Goal: Transaction & Acquisition: Purchase product/service

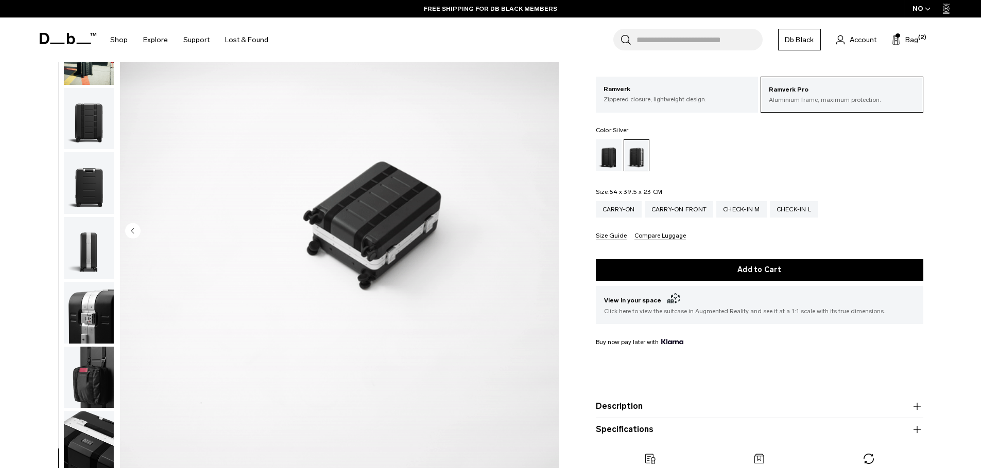
scroll to position [356, 0]
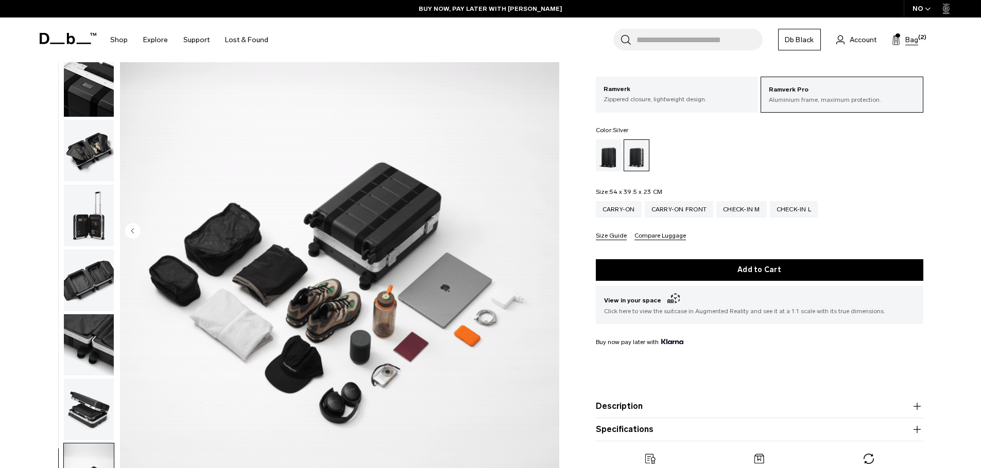
click at [910, 37] on span "Bag" at bounding box center [911, 39] width 13 height 11
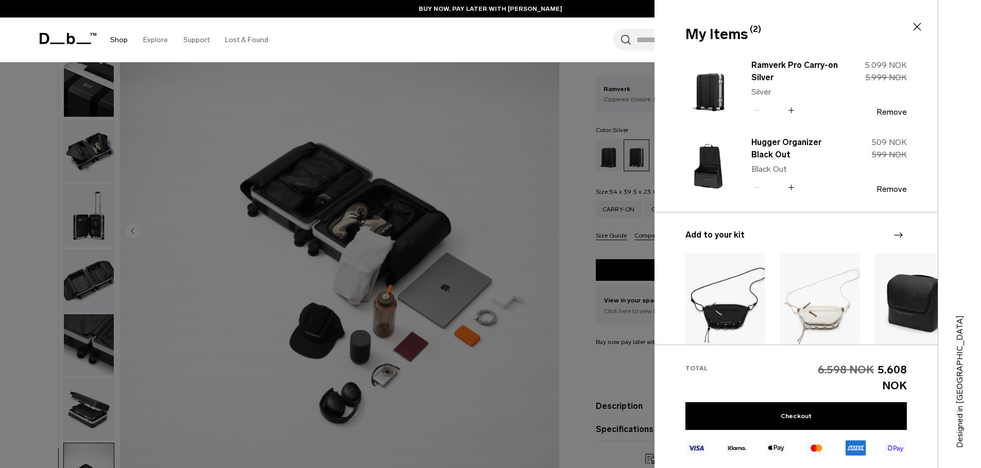
click at [118, 43] on link "Shop" at bounding box center [119, 40] width 18 height 37
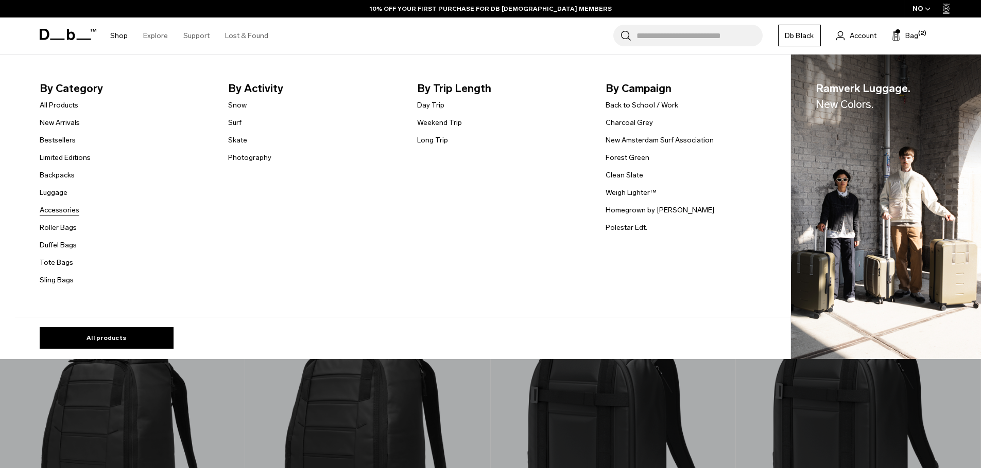
click at [69, 210] on link "Accessories" at bounding box center [60, 210] width 40 height 11
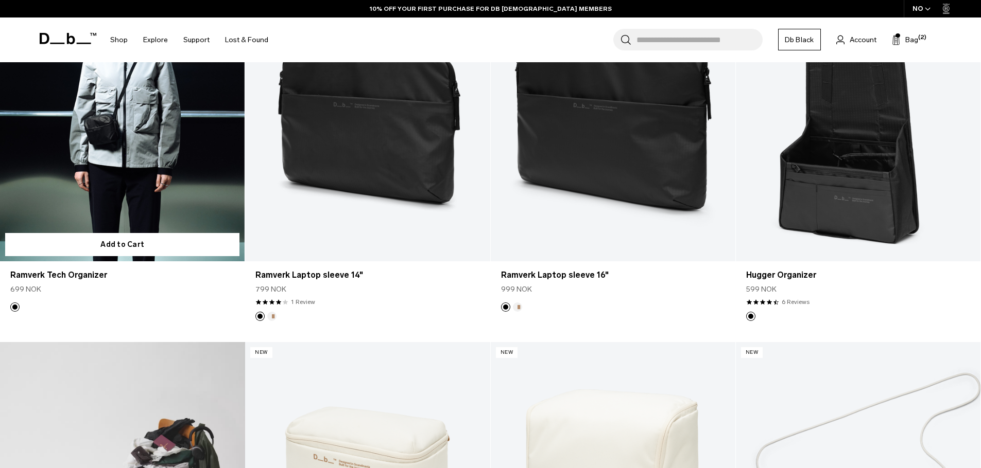
scroll to position [277, 0]
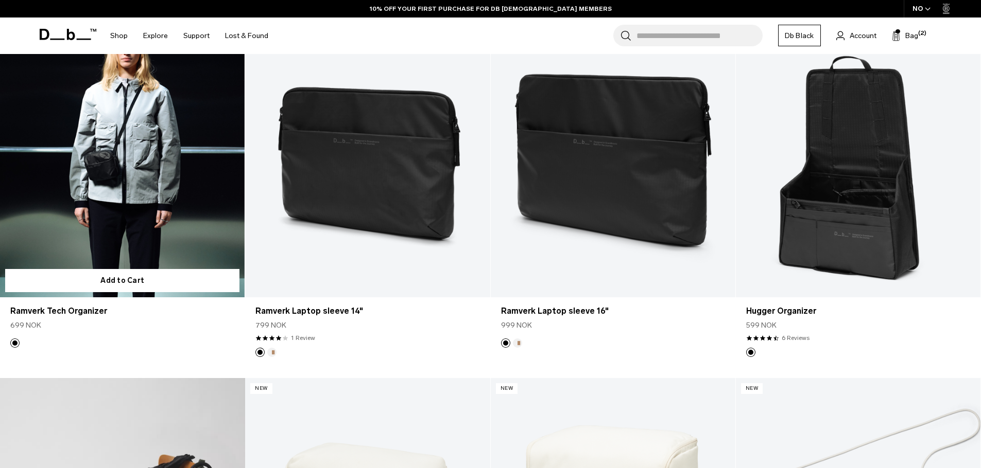
click at [111, 180] on link "Ramverk Tech Organizer" at bounding box center [122, 162] width 244 height 272
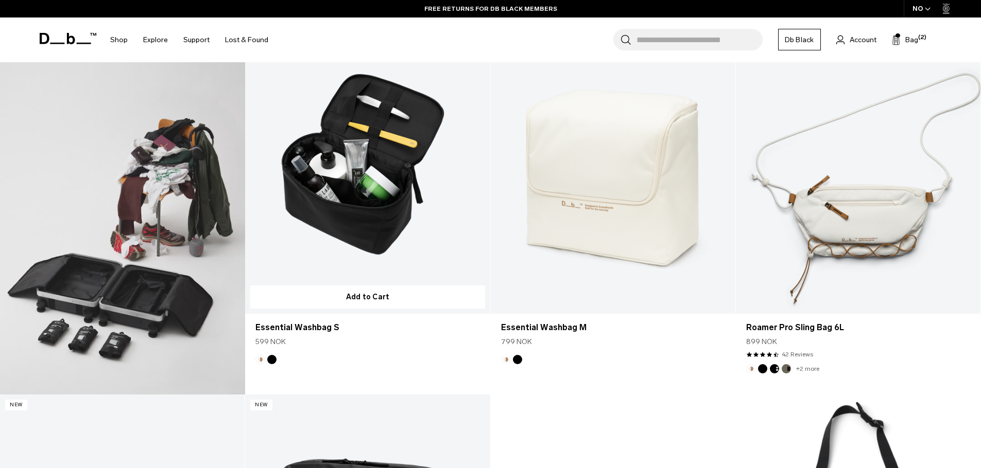
scroll to position [614, 0]
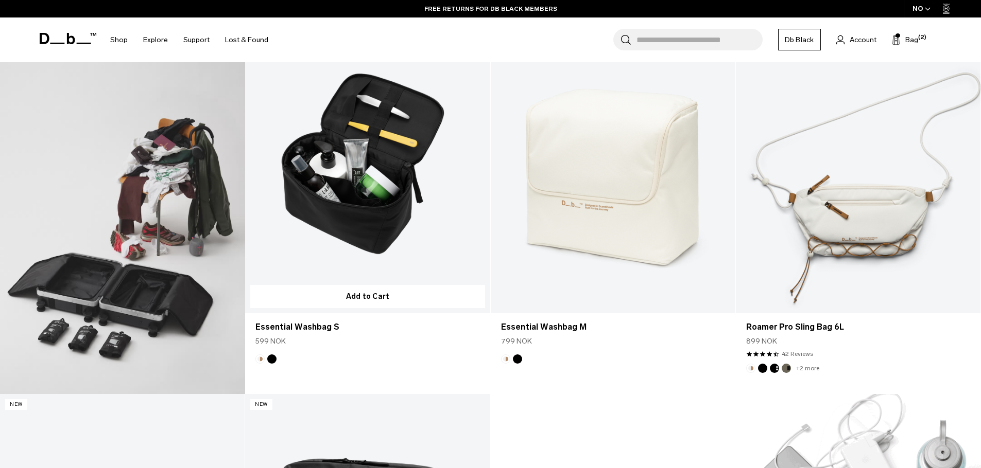
click at [376, 188] on link "Essential Washbag S" at bounding box center [367, 178] width 244 height 272
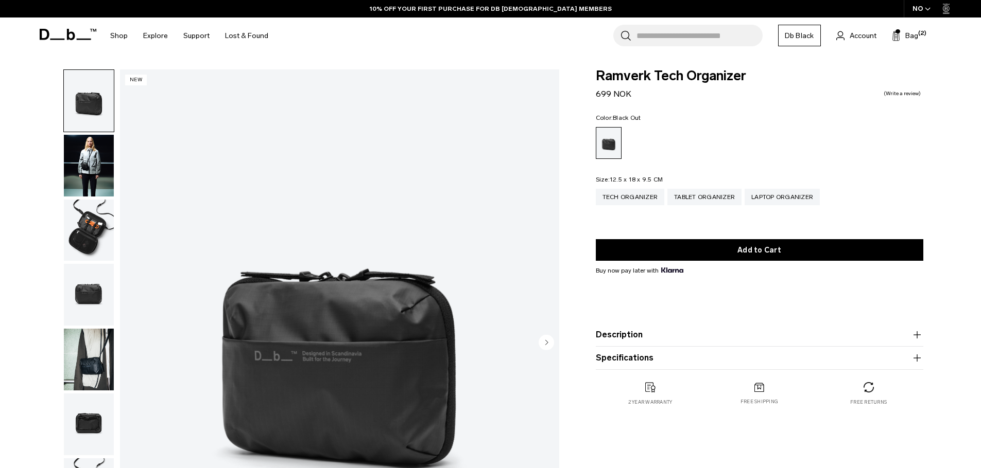
click at [555, 340] on img "1 / 7" at bounding box center [339, 343] width 439 height 548
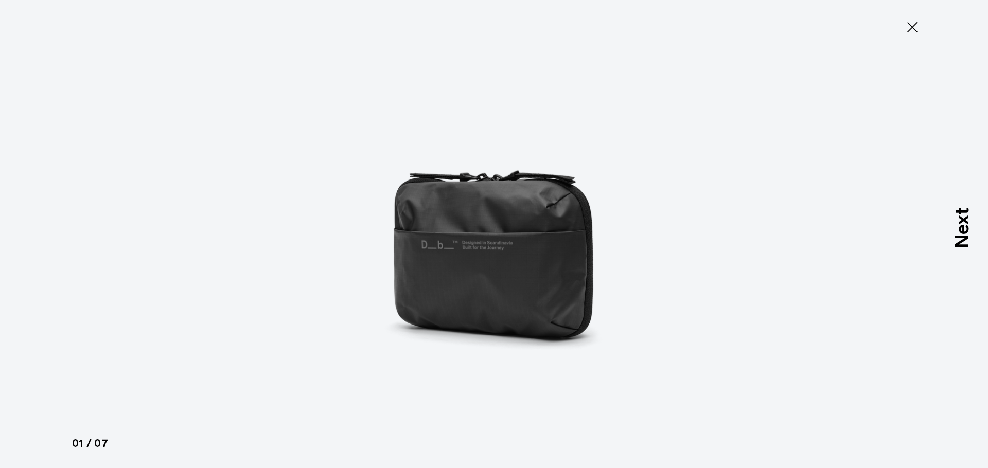
click at [749, 216] on div at bounding box center [494, 234] width 988 height 468
click at [591, 254] on img at bounding box center [494, 234] width 463 height 468
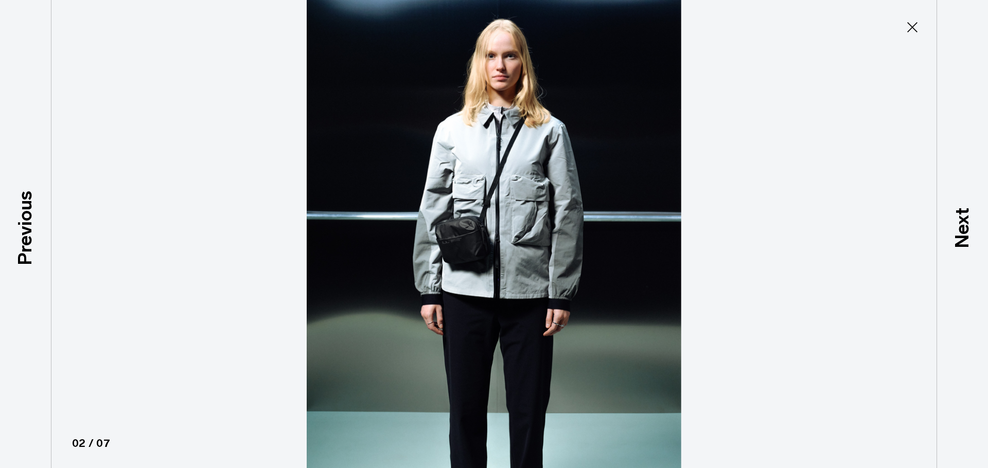
click at [849, 256] on div at bounding box center [494, 234] width 988 height 468
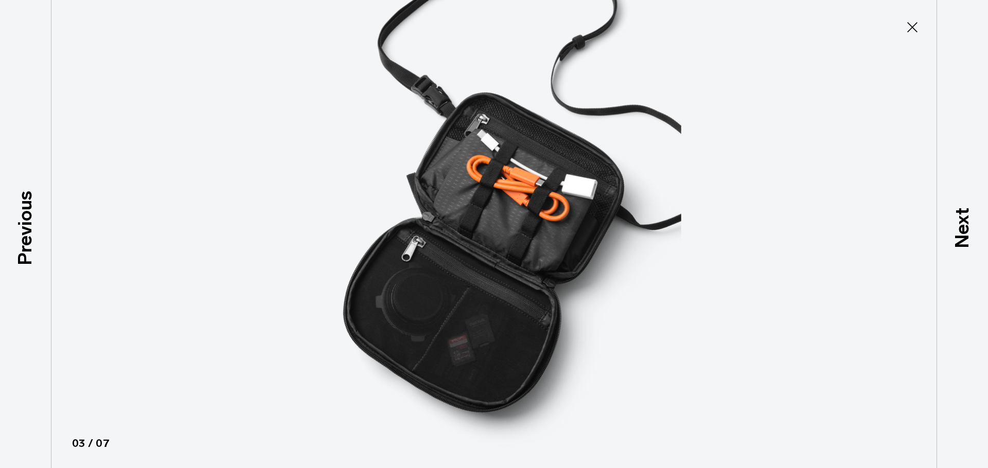
click at [821, 242] on div at bounding box center [494, 234] width 988 height 468
click at [747, 236] on div at bounding box center [494, 234] width 988 height 468
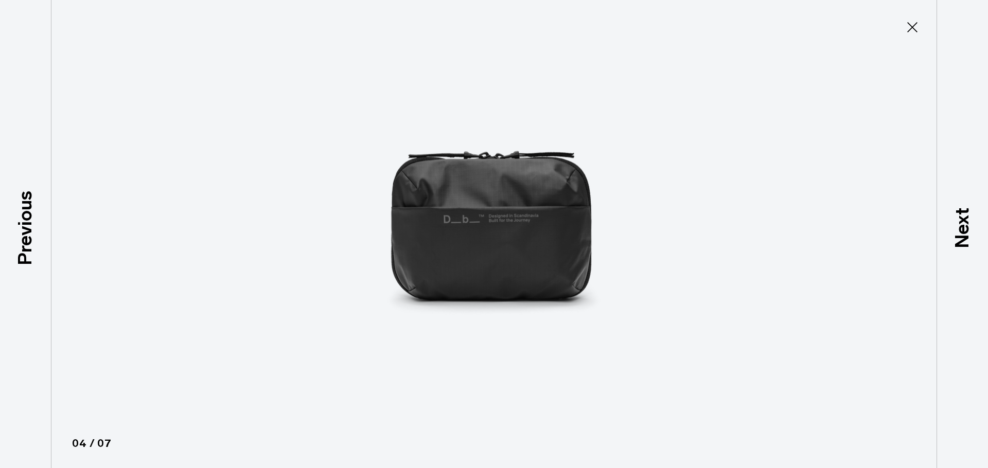
click at [913, 33] on icon at bounding box center [912, 27] width 16 height 16
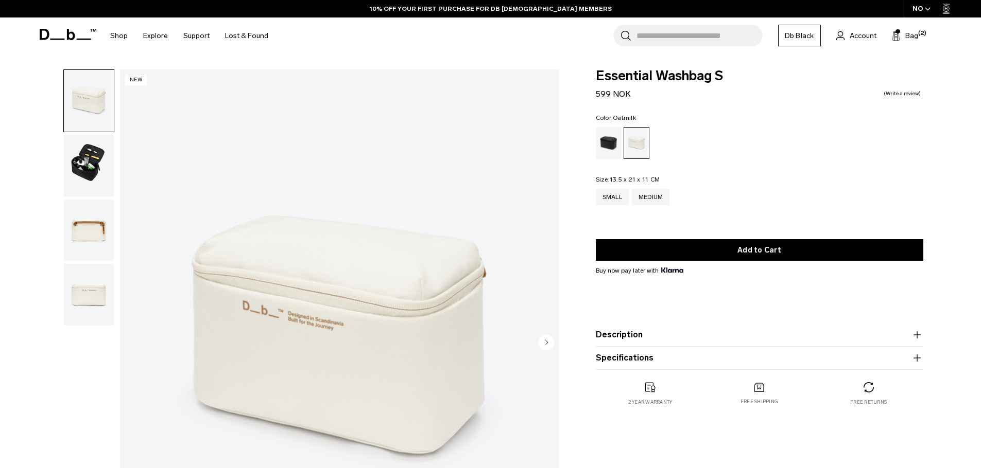
click at [74, 167] on img "button" at bounding box center [89, 166] width 50 height 62
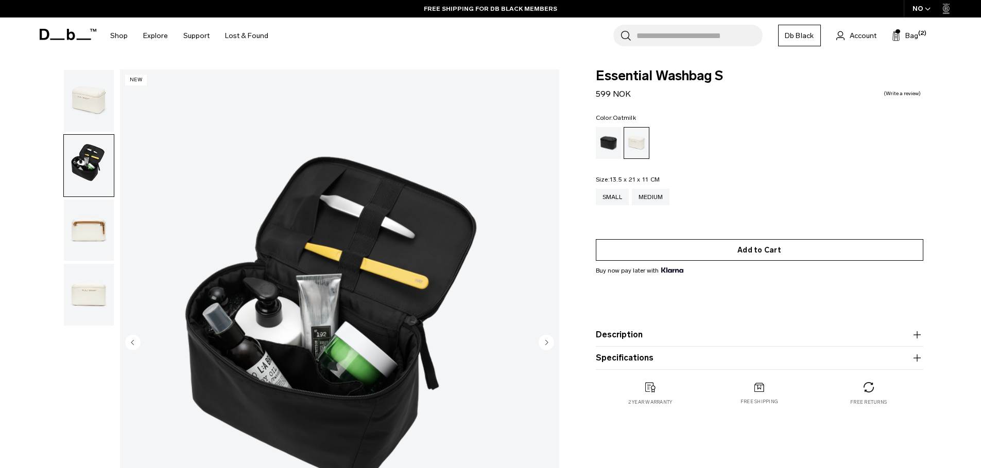
click at [772, 252] on button "Add to Cart" at bounding box center [759, 250] width 327 height 22
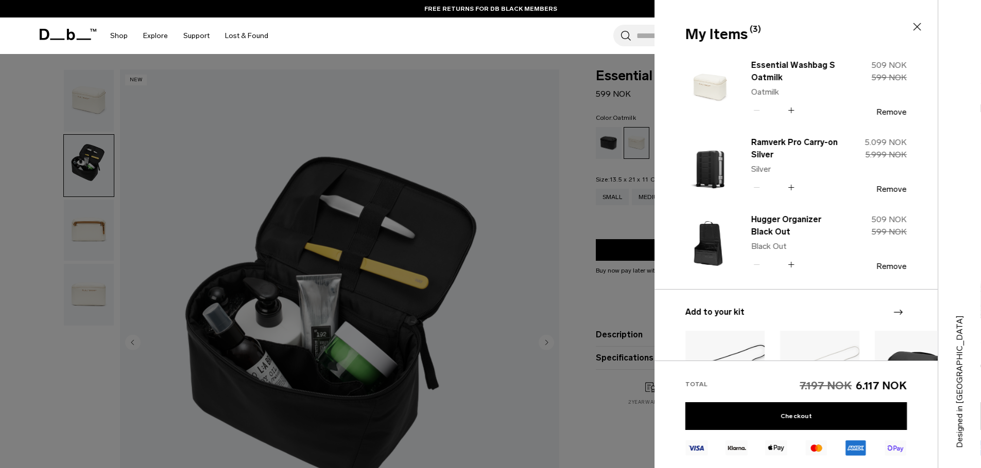
click at [915, 24] on icon at bounding box center [917, 27] width 12 height 12
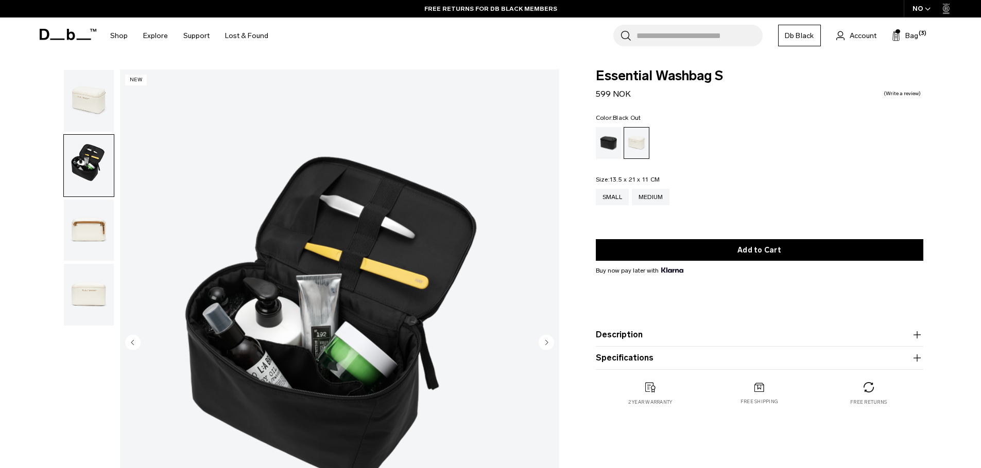
click at [604, 136] on div "Black Out" at bounding box center [609, 143] width 26 height 32
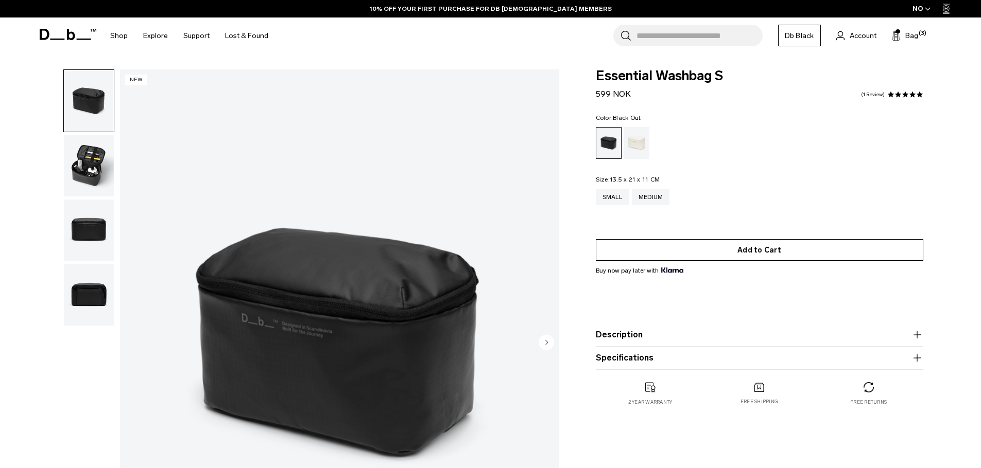
click at [760, 250] on button "Add to Cart" at bounding box center [759, 250] width 327 height 22
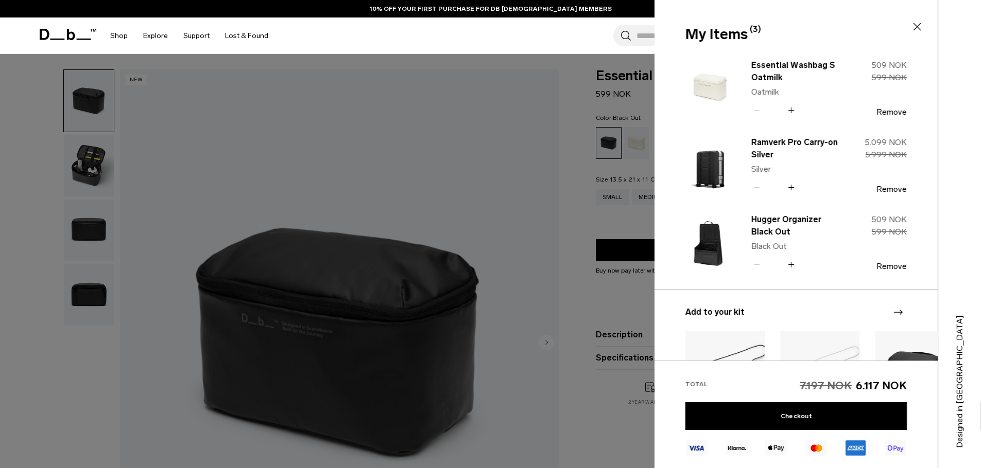
click at [918, 27] on icon at bounding box center [917, 27] width 12 height 12
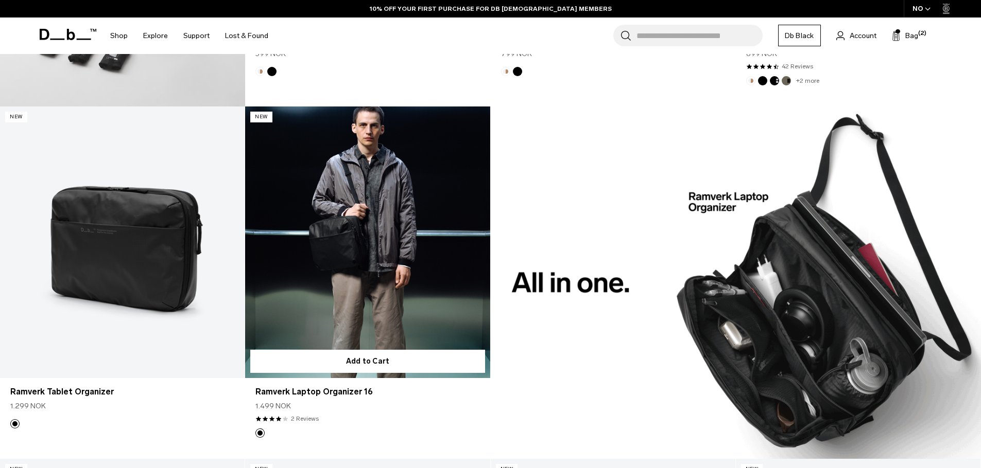
scroll to position [1235, 0]
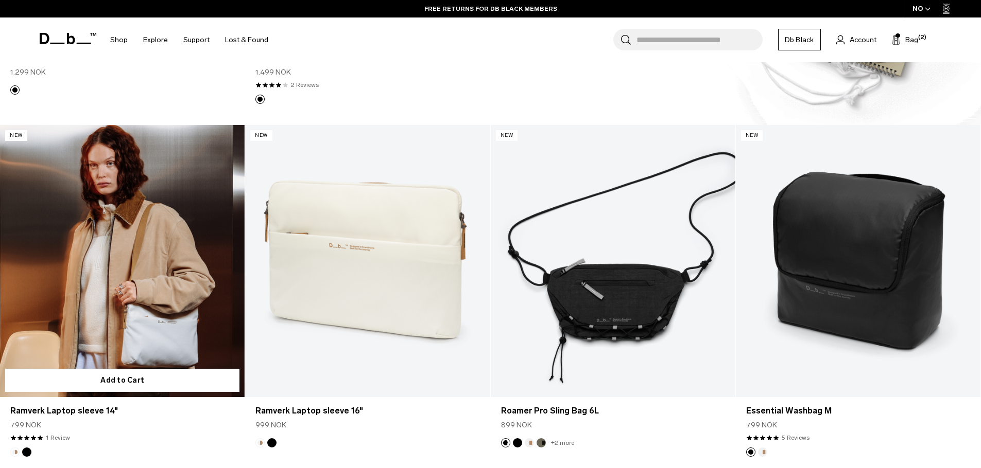
click at [89, 290] on link "Ramverk Laptop sleeve 14" at bounding box center [122, 261] width 244 height 272
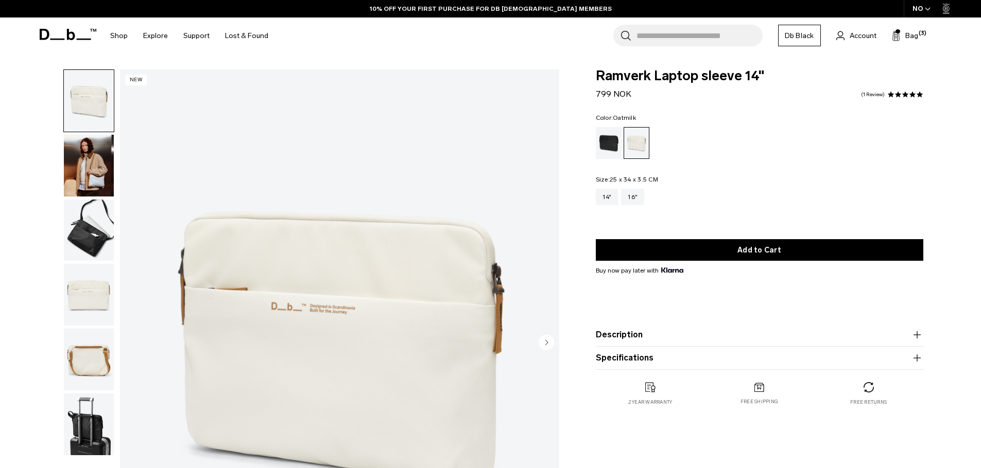
click at [76, 231] on img "button" at bounding box center [89, 231] width 50 height 62
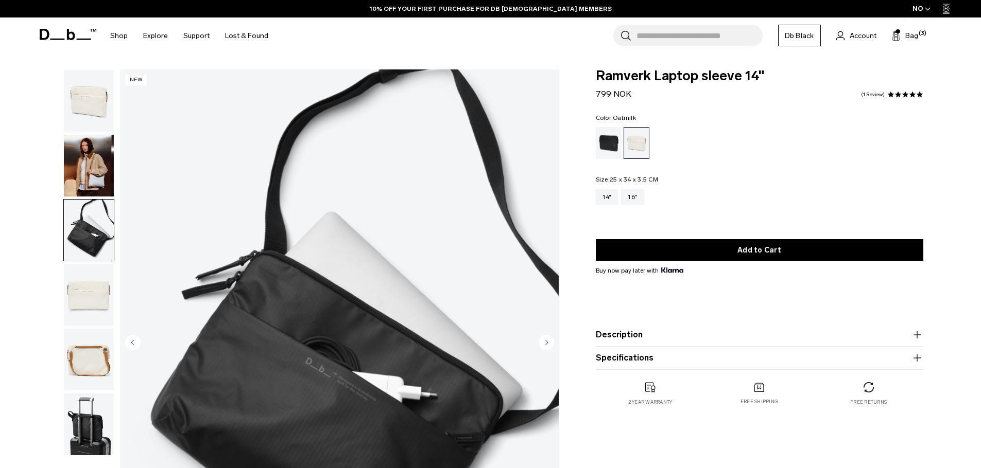
click at [82, 304] on img "button" at bounding box center [89, 295] width 50 height 62
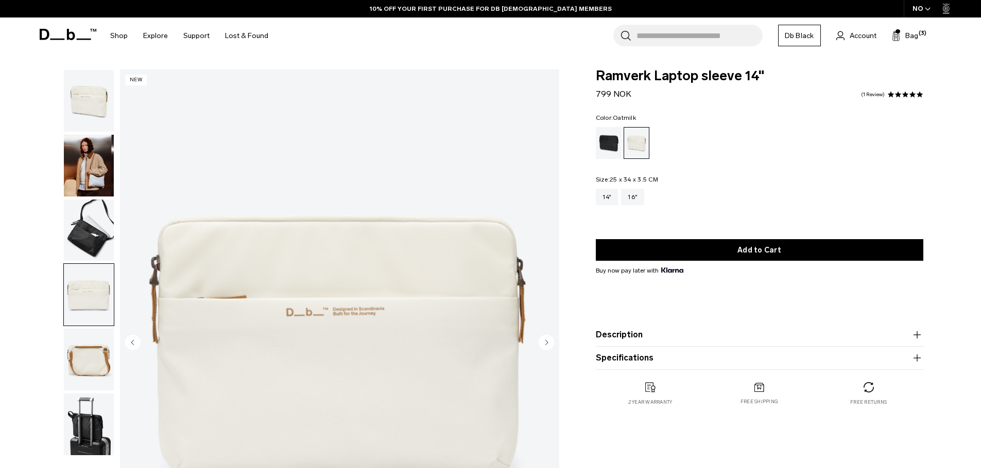
click at [84, 364] on img "button" at bounding box center [89, 360] width 50 height 62
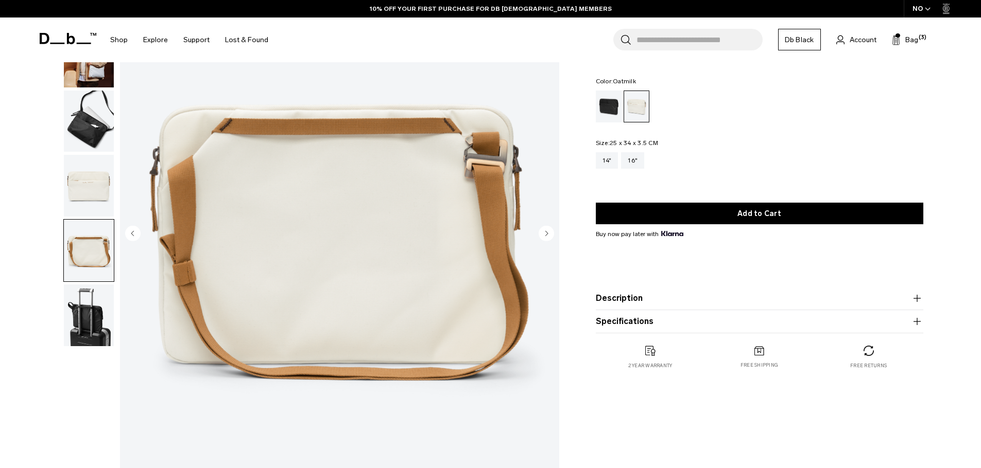
scroll to position [111, 0]
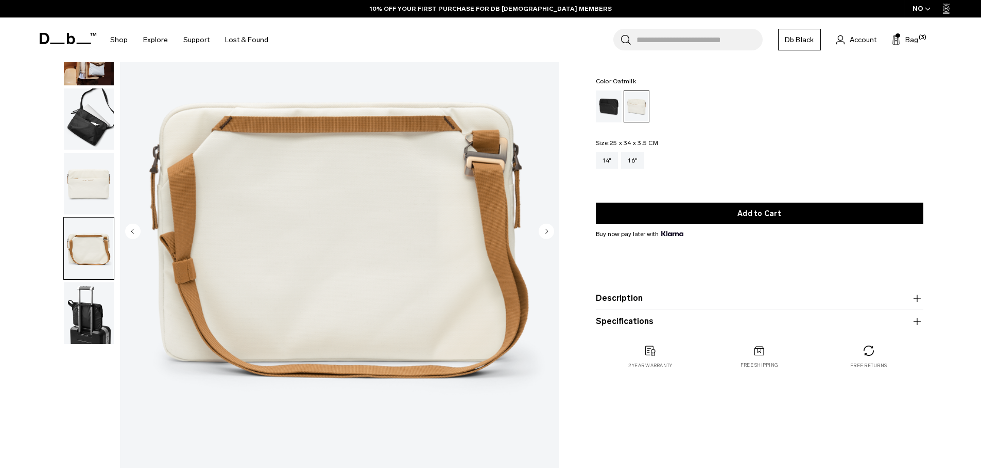
click at [84, 333] on img "button" at bounding box center [89, 314] width 50 height 62
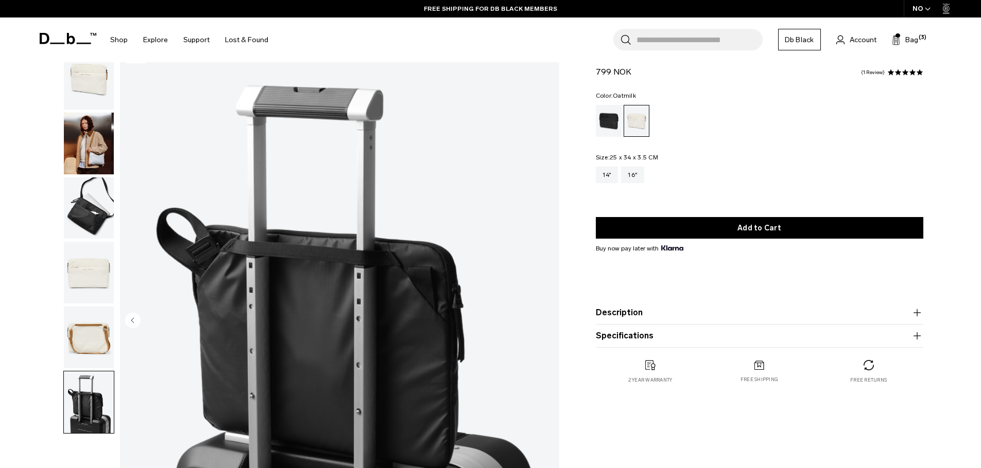
scroll to position [0, 0]
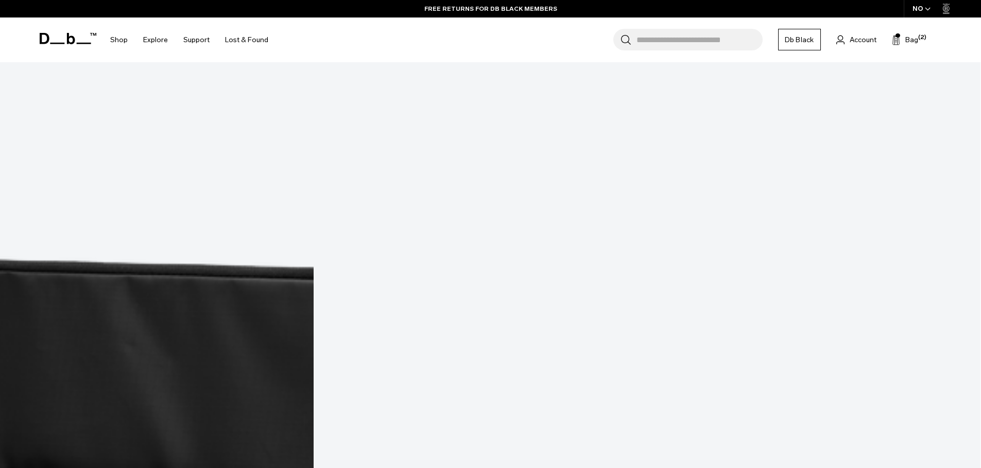
scroll to position [2719, 0]
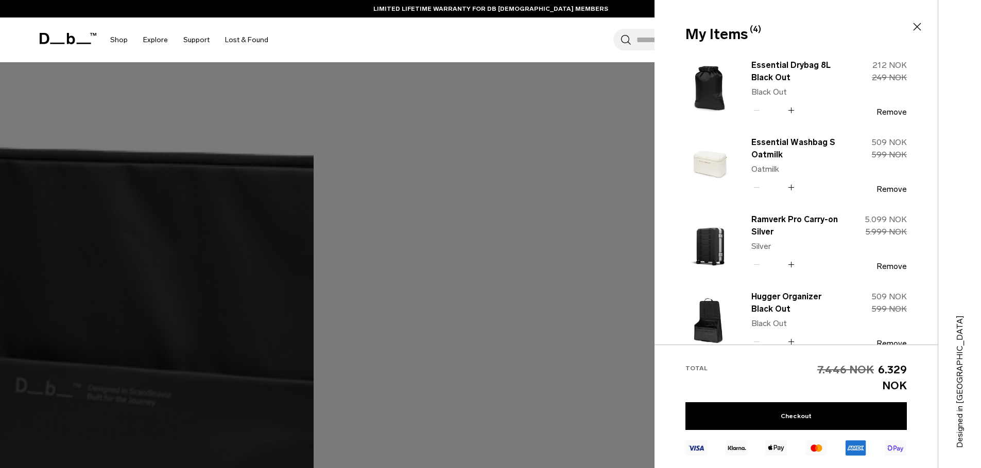
click at [438, 39] on div "Search for Bags, Luggage... Search Close Trending Products All Products Hugger …" at bounding box center [611, 40] width 670 height 45
click at [359, 202] on div at bounding box center [490, 234] width 981 height 468
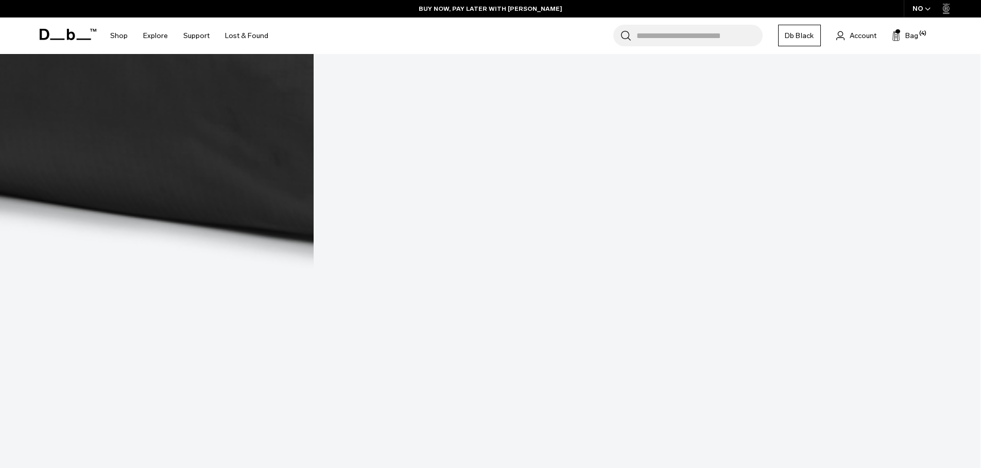
scroll to position [2035, 0]
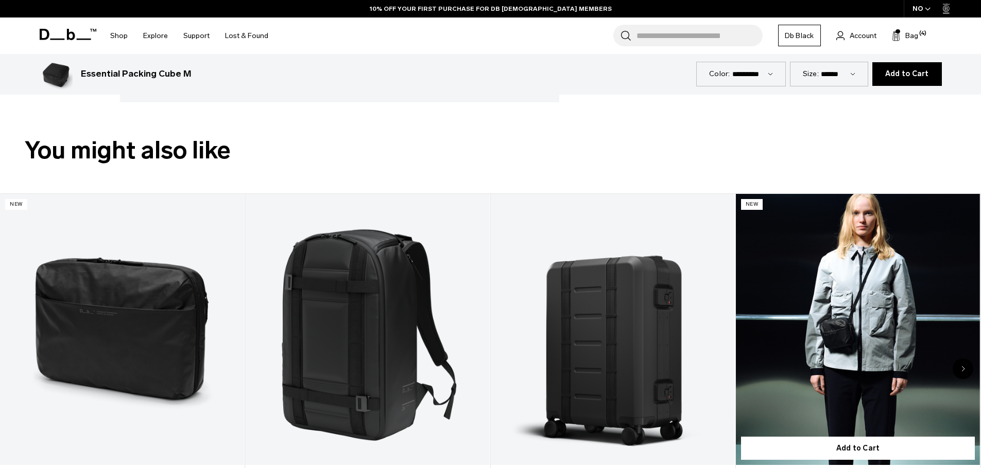
scroll to position [512, 0]
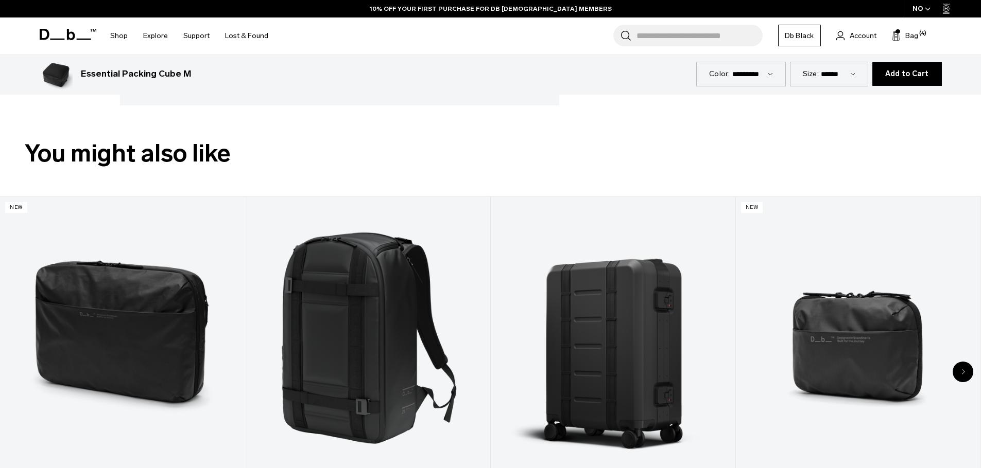
click at [961, 369] on icon "Next slide" at bounding box center [963, 372] width 4 height 6
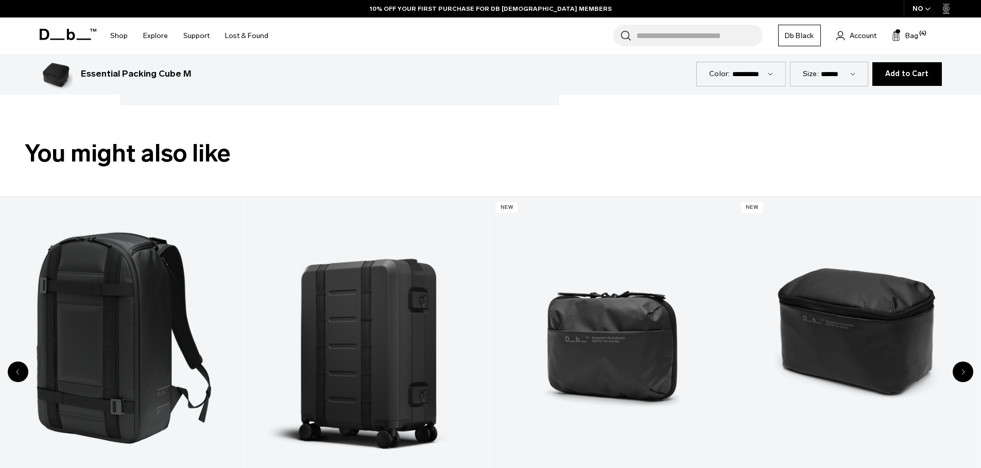
click at [963, 371] on icon "Next slide" at bounding box center [962, 372] width 3 height 5
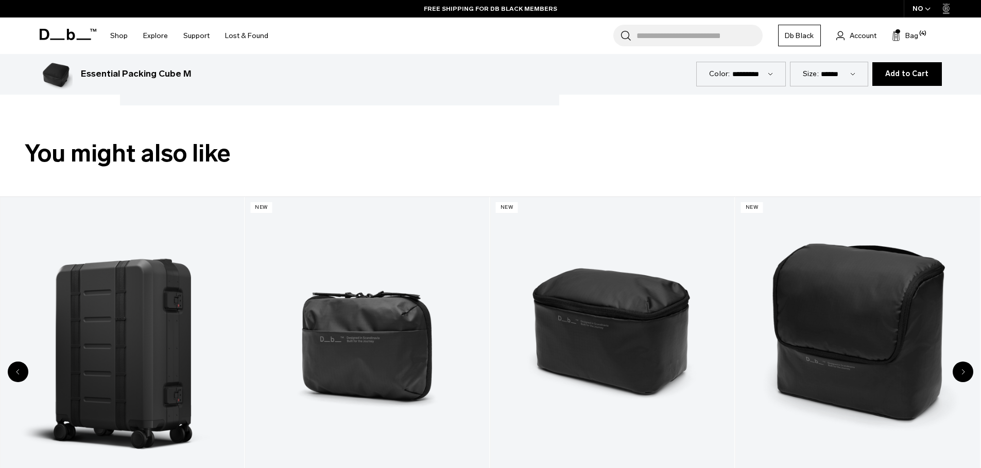
click at [963, 371] on icon "Next slide" at bounding box center [962, 372] width 3 height 5
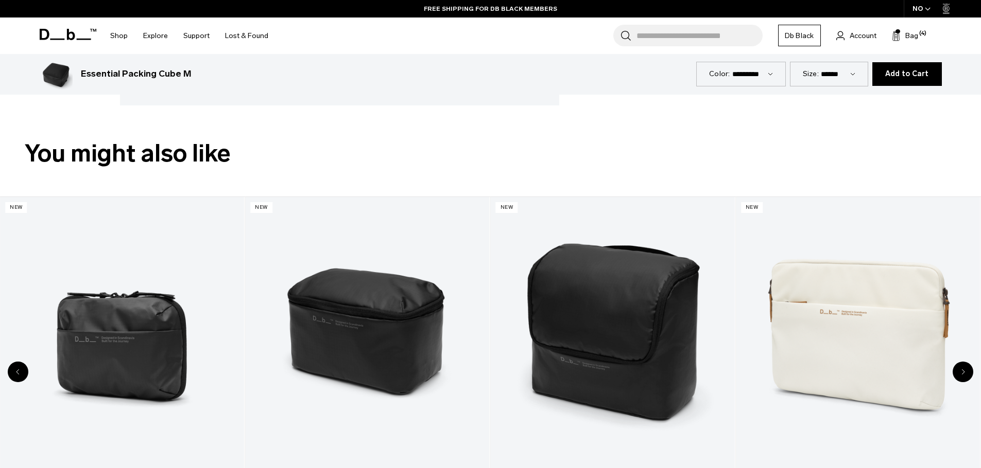
click at [963, 371] on icon "Next slide" at bounding box center [962, 372] width 3 height 5
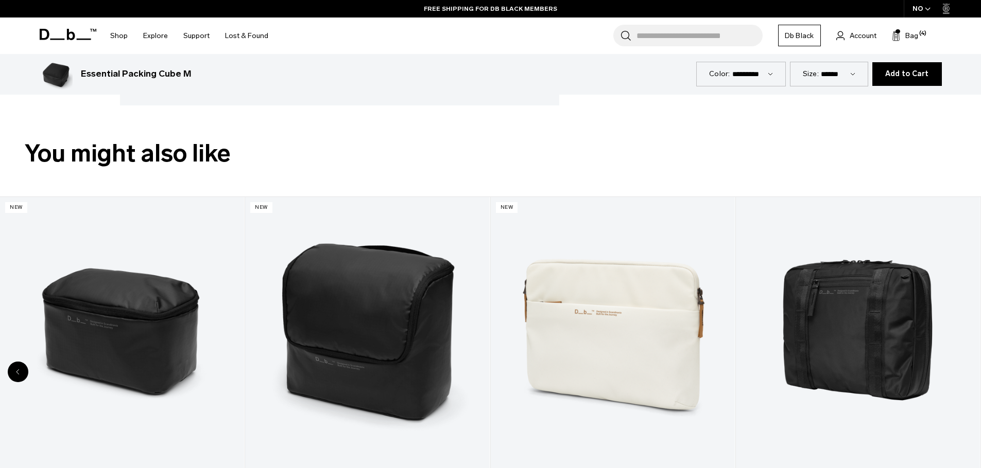
click at [963, 371] on div "8 / 8" at bounding box center [858, 332] width 244 height 271
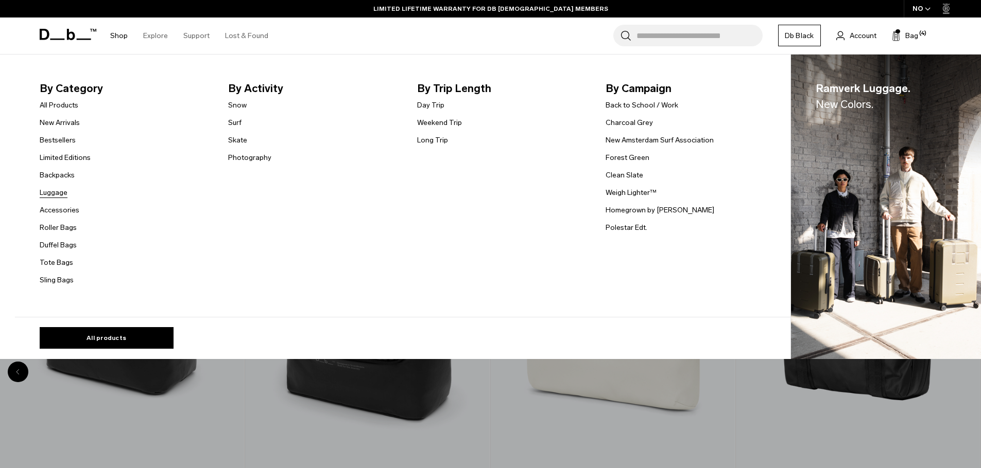
click at [63, 193] on link "Luggage" at bounding box center [54, 192] width 28 height 11
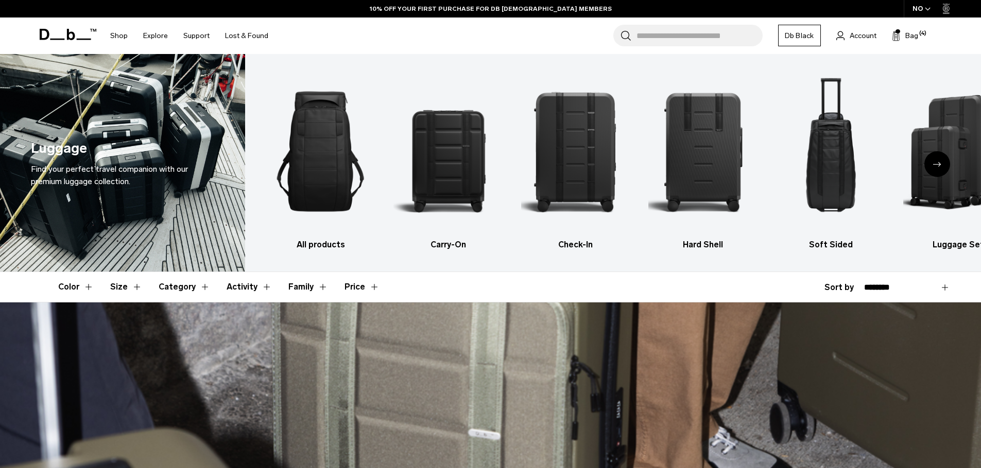
click at [893, 288] on select "**********" at bounding box center [907, 287] width 86 height 9
select select "**********"
click at [864, 283] on select "**********" at bounding box center [907, 287] width 86 height 9
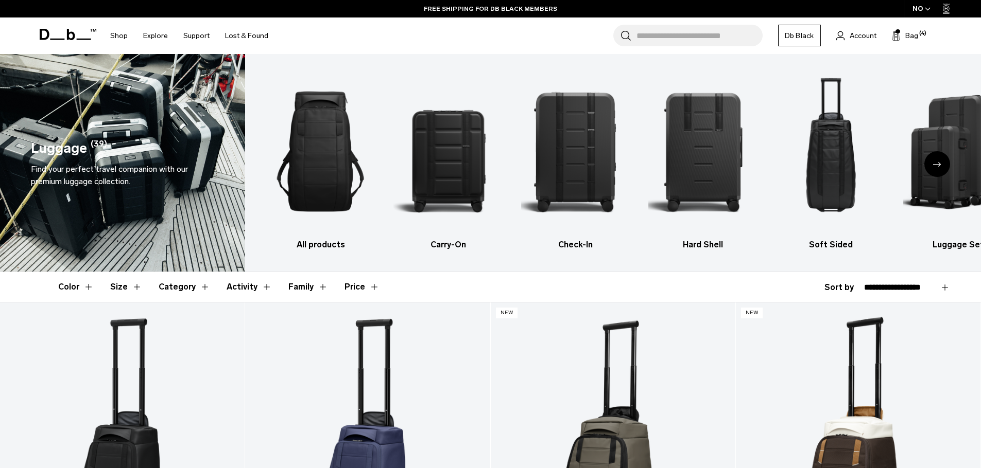
click at [657, 32] on input "Search for Bags, Luggage..." at bounding box center [699, 36] width 126 height 22
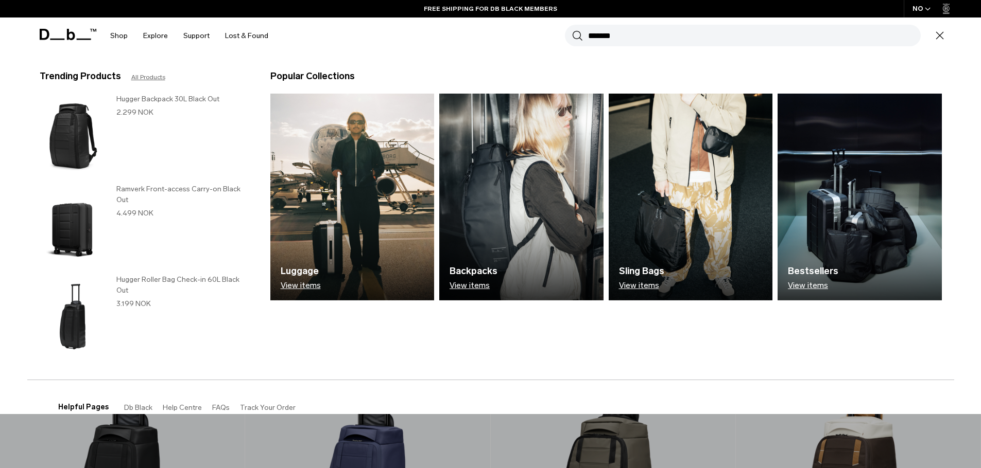
type input "*******"
click at [572, 30] on button "Search" at bounding box center [577, 35] width 11 height 11
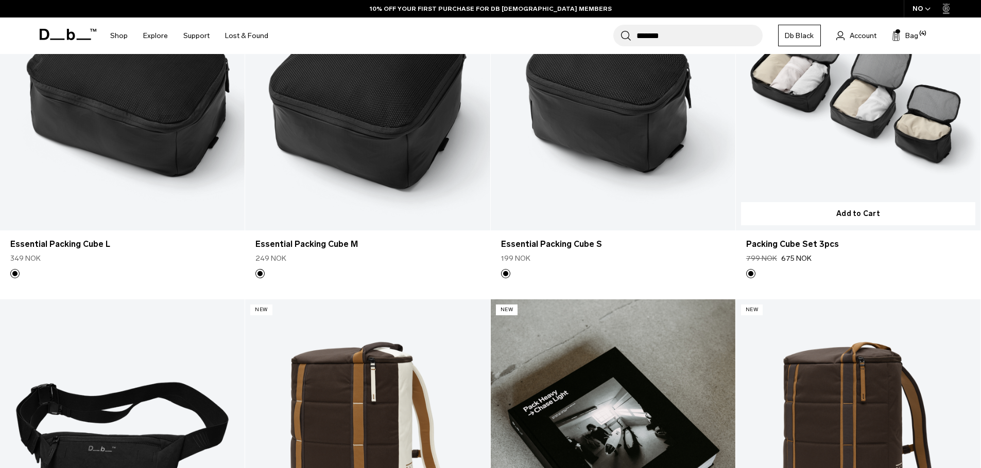
scroll to position [115, 0]
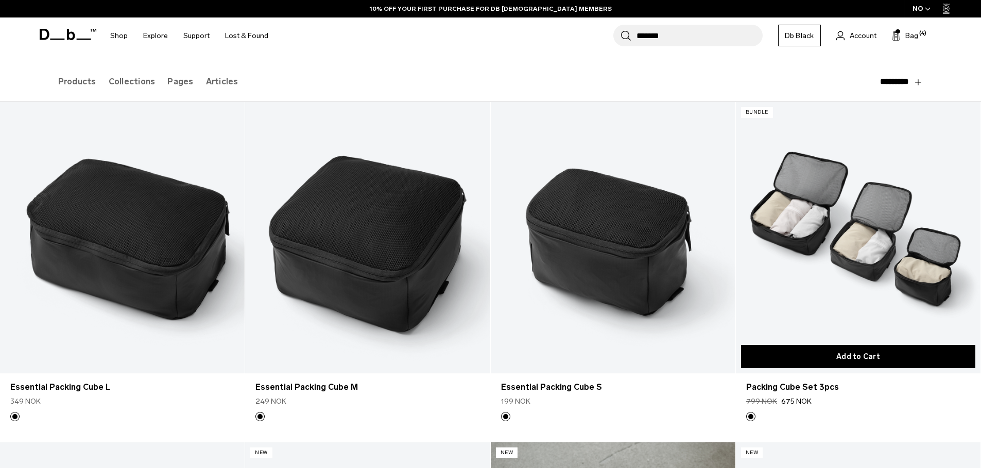
click at [866, 355] on button "Add to Cart" at bounding box center [858, 356] width 234 height 23
click at [855, 359] on button "Add to Cart" at bounding box center [858, 356] width 234 height 23
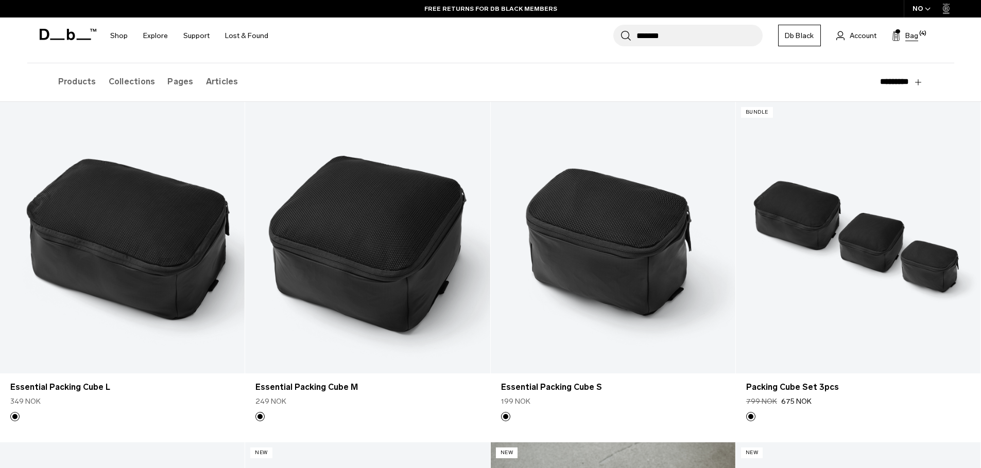
click at [911, 33] on span "Bag" at bounding box center [911, 35] width 13 height 11
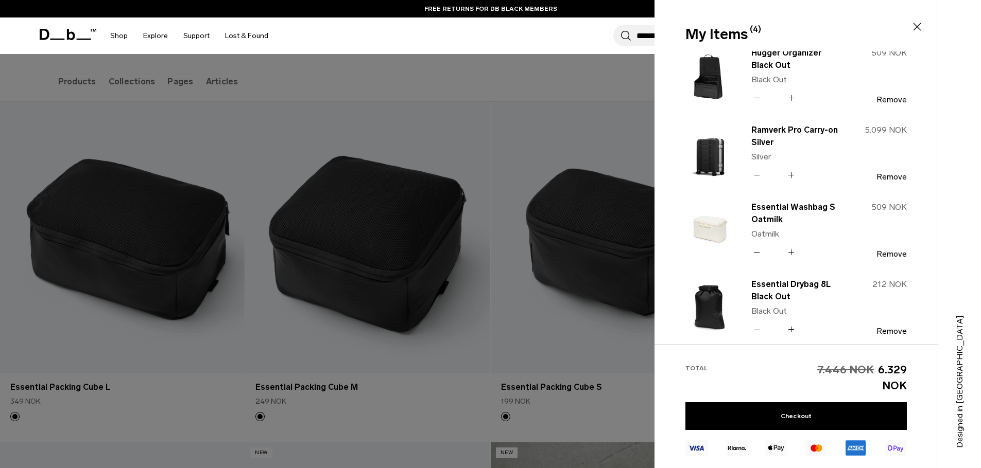
scroll to position [0, 0]
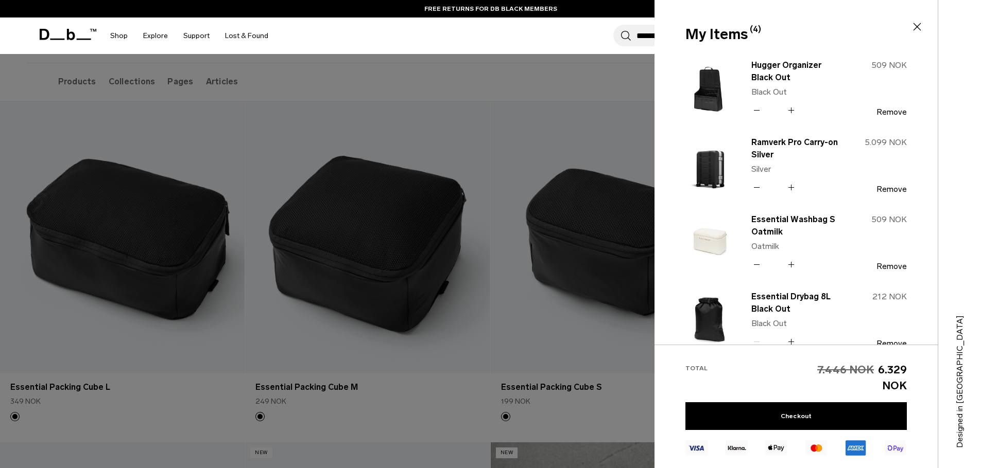
click at [562, 32] on div "Search for Bags, Luggage... Search ******* Close Trending Products All Products…" at bounding box center [611, 36] width 670 height 37
click at [915, 25] on icon at bounding box center [917, 27] width 12 height 12
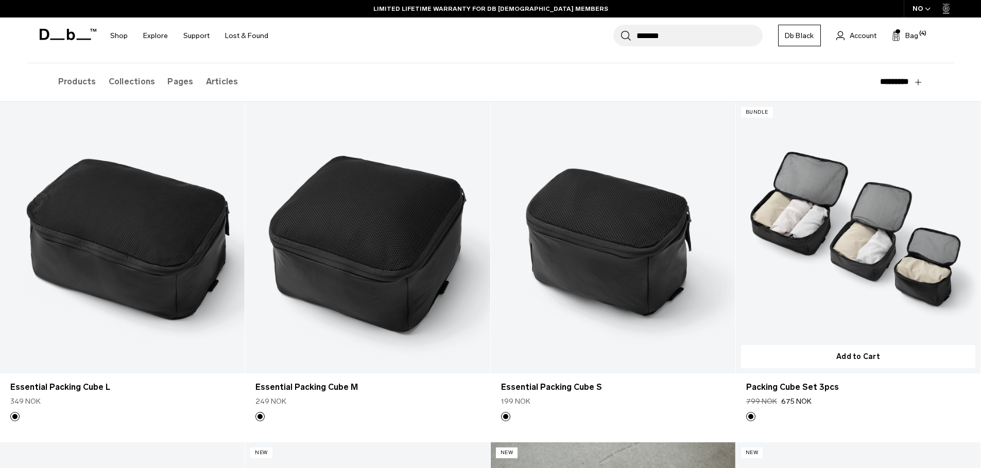
click at [829, 257] on link "Packing Cube Set 3pcs" at bounding box center [858, 238] width 244 height 272
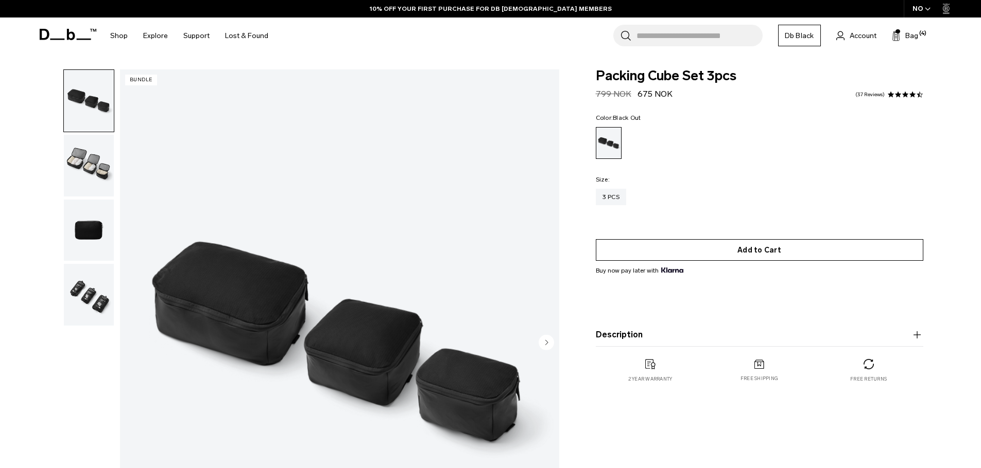
click at [755, 248] on button "Add to Cart" at bounding box center [759, 250] width 327 height 22
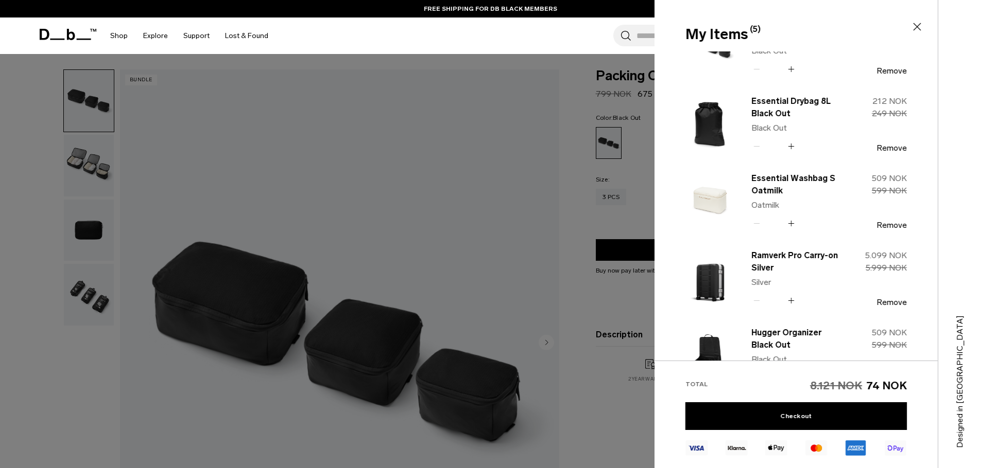
scroll to position [60, 0]
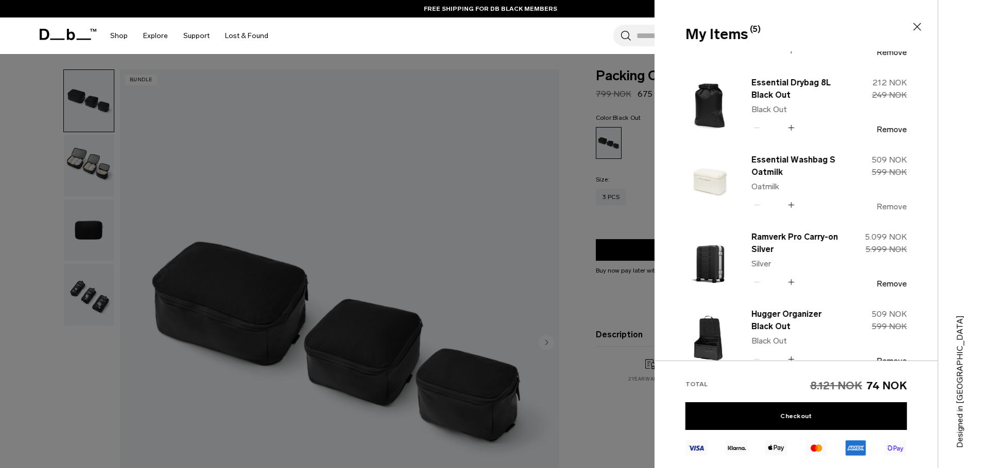
click at [888, 204] on button "Remove" at bounding box center [891, 206] width 30 height 9
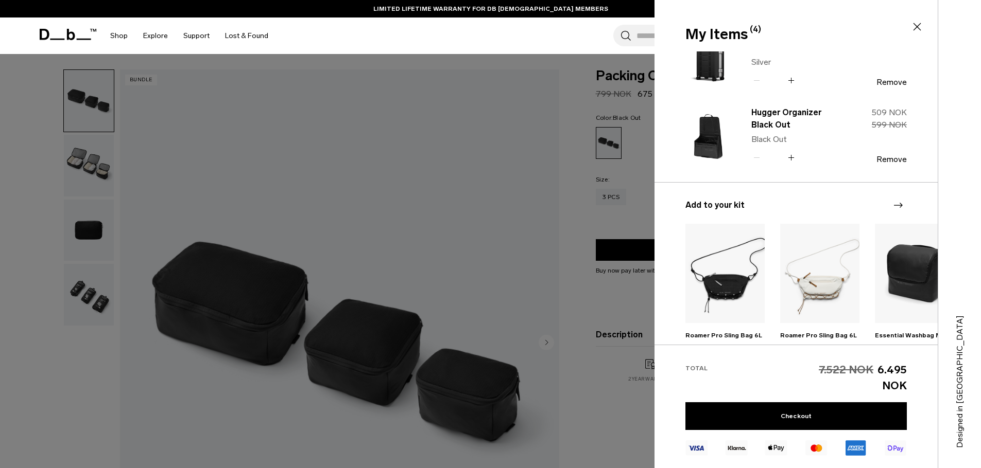
scroll to position [0, 0]
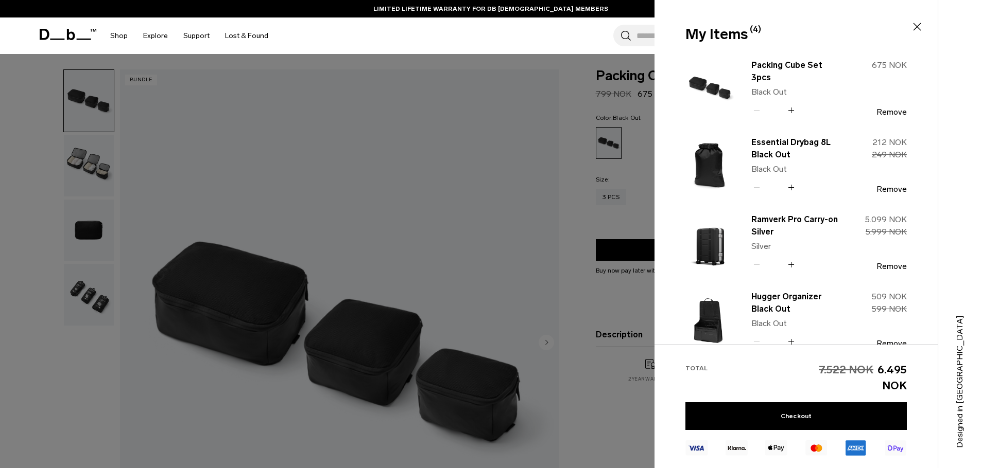
click at [916, 27] on icon at bounding box center [917, 27] width 8 height 8
